Goal: Task Accomplishment & Management: Use online tool/utility

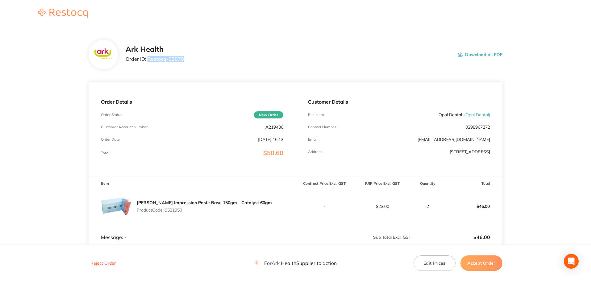
drag, startPoint x: 183, startPoint y: 60, endPoint x: 148, endPoint y: 56, distance: 35.1
click at [148, 56] on div "Ark Health Order ID: Restocq- 92870 Download as PDF" at bounding box center [314, 54] width 377 height 19
copy p "Restocq- 92870"
click at [477, 261] on button "Accept Order" at bounding box center [481, 262] width 42 height 15
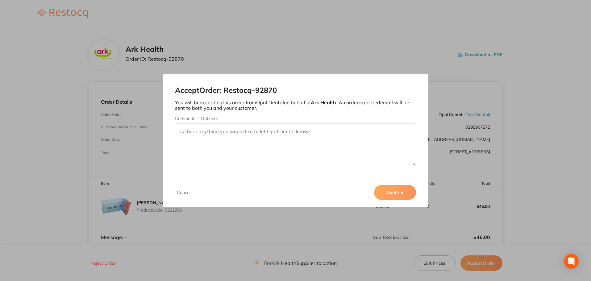
click at [255, 131] on textarea "Comments - Optional" at bounding box center [295, 144] width 241 height 42
paste textarea "9531950"
drag, startPoint x: 202, startPoint y: 134, endPoint x: 206, endPoint y: 132, distance: 4.0
click at [202, 134] on textarea "9531950 discontinued -" at bounding box center [295, 144] width 241 height 42
paste textarea "SS White Impression Paste Base 150gm - Catalyst 60gm"
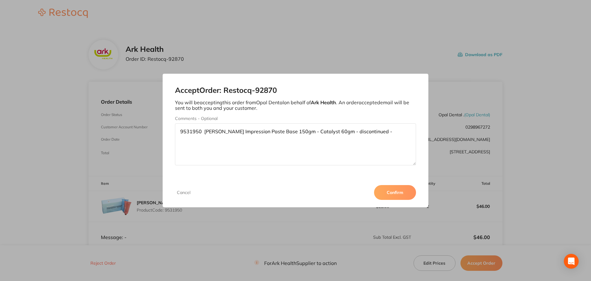
click at [377, 134] on textarea "9531950 SS White Impression Paste Base 150gm - Catalyst 60gm - discontinued -" at bounding box center [295, 144] width 241 height 42
paste textarea "615030"
click at [231, 139] on textarea "9531950 SS White Impression Paste Base 150gm - Catalyst 60gm - discontinued - y…" at bounding box center [295, 144] width 241 height 42
paste textarea "Cavex Outline Light Body Impression Paste"
click at [315, 150] on textarea "9531950 SS White Impression Paste Base 150gm - Catalyst 60gm - discontinued - y…" at bounding box center [295, 144] width 241 height 42
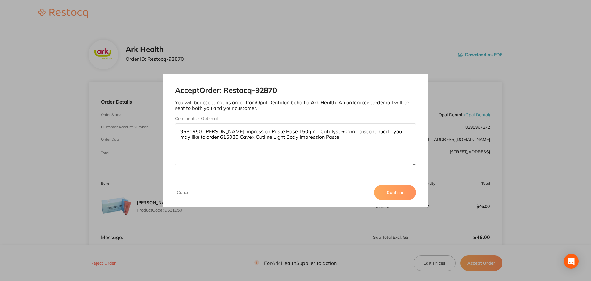
drag, startPoint x: 316, startPoint y: 137, endPoint x: 172, endPoint y: 130, distance: 143.3
click at [172, 130] on div "Accept Order: Restocq- 92870 You will be accepting this order from Opal Dental …" at bounding box center [296, 126] width 266 height 104
type textarea "9531950 SS White Impression Paste Base 150gm - Catalyst 60gm - discontinued - y…"
click at [399, 194] on button "Confirm" at bounding box center [395, 192] width 42 height 15
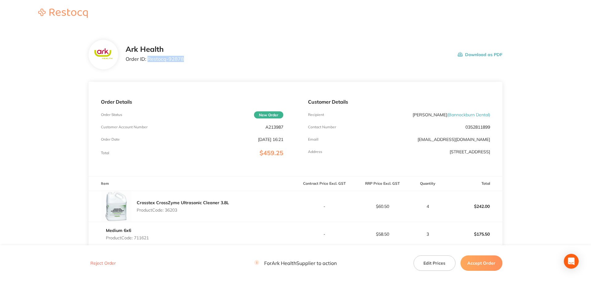
drag, startPoint x: 185, startPoint y: 59, endPoint x: 152, endPoint y: 57, distance: 32.7
click at [149, 57] on div "Ark Health Order ID: Restocq- 92878 Download as PDF" at bounding box center [314, 54] width 377 height 19
drag, startPoint x: 155, startPoint y: 59, endPoint x: 148, endPoint y: 60, distance: 7.5
click at [148, 60] on p "Order ID: Restocq- 92878" at bounding box center [155, 59] width 58 height 6
drag, startPoint x: 148, startPoint y: 60, endPoint x: 183, endPoint y: 63, distance: 35.0
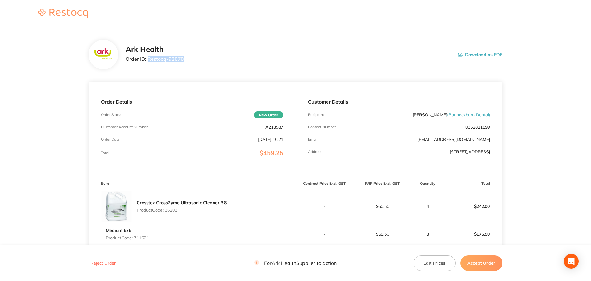
click at [183, 63] on div "Ark Health Order ID: Restocq- 92878 Download as PDF" at bounding box center [314, 54] width 377 height 19
copy p "Restocq- 92878"
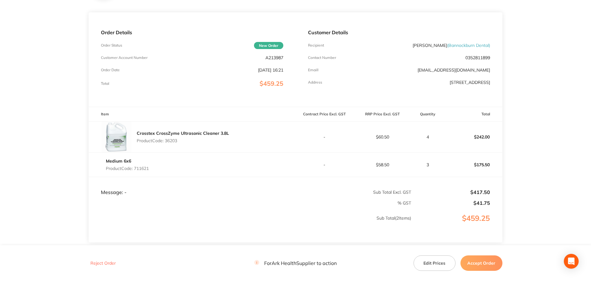
scroll to position [93, 0]
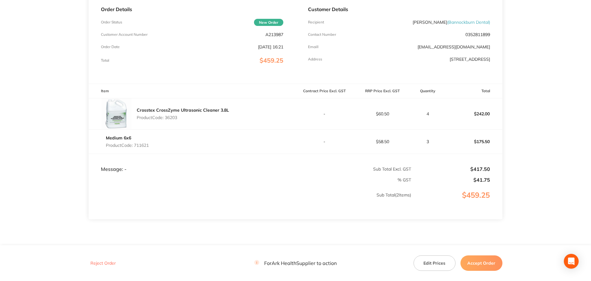
drag, startPoint x: 482, startPoint y: 264, endPoint x: 431, endPoint y: 201, distance: 81.1
click at [481, 264] on button "Accept Order" at bounding box center [481, 262] width 42 height 15
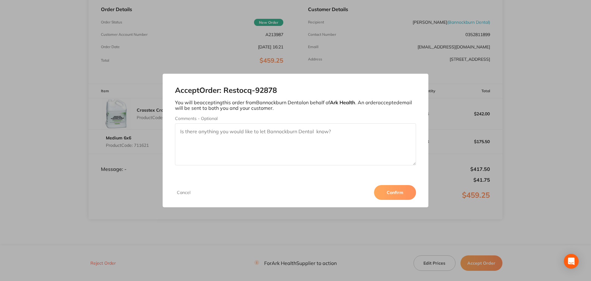
drag, startPoint x: 395, startPoint y: 194, endPoint x: 386, endPoint y: 177, distance: 19.0
click at [393, 191] on button "Confirm" at bounding box center [395, 192] width 42 height 15
